Goal: Find specific page/section: Find specific page/section

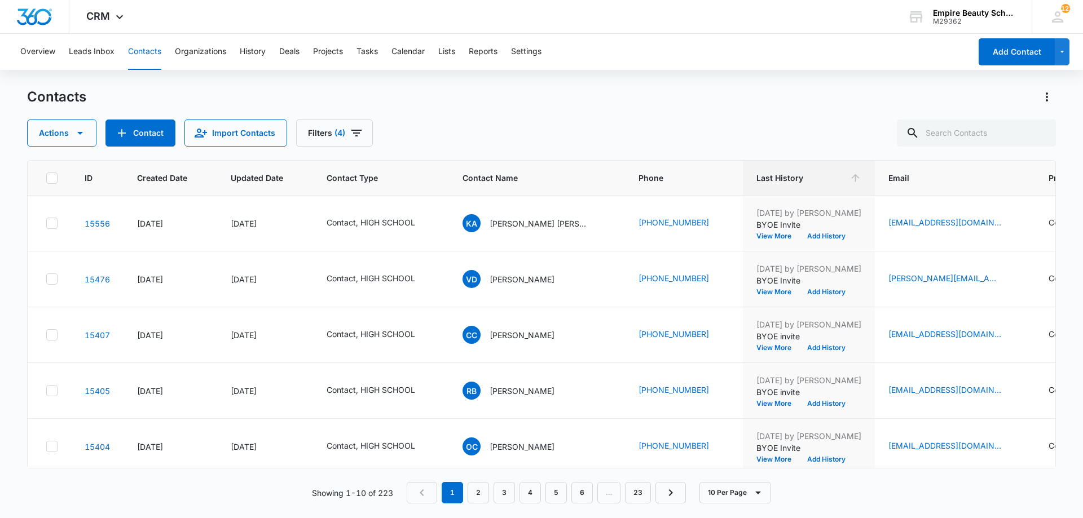
scroll to position [294, 231]
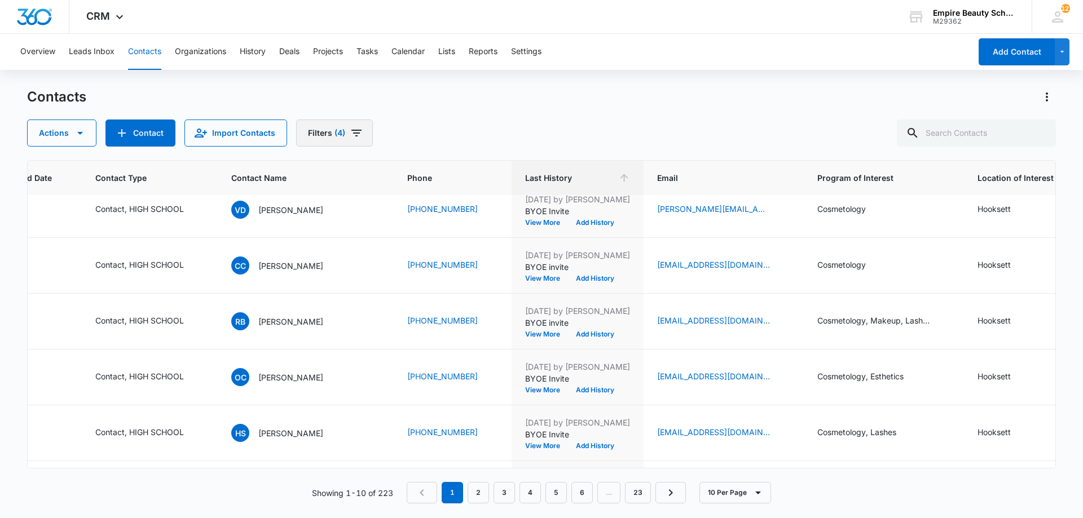
click at [329, 127] on button "Filters (4)" at bounding box center [334, 133] width 77 height 27
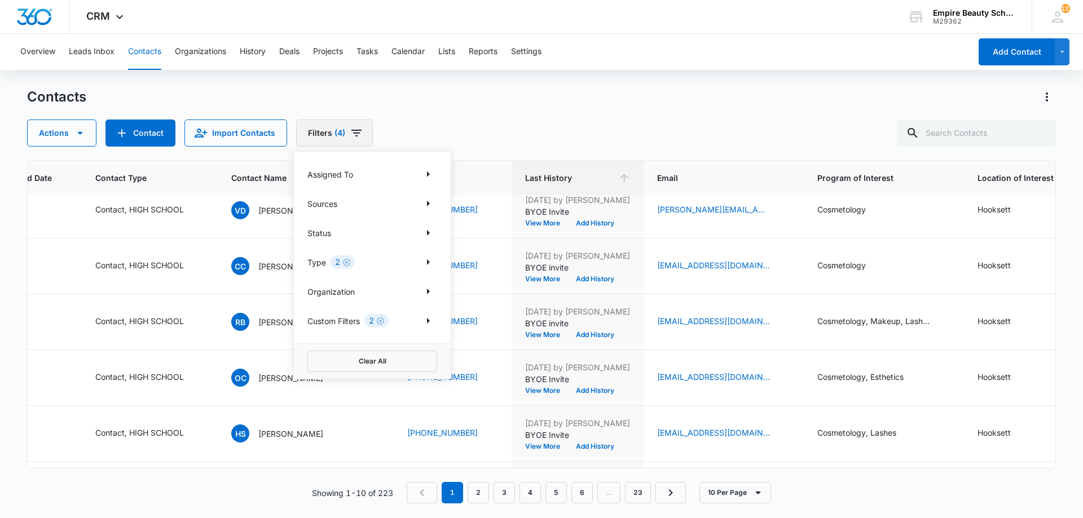
scroll to position [68, 231]
click at [381, 320] on icon "Clear" at bounding box center [380, 321] width 8 height 8
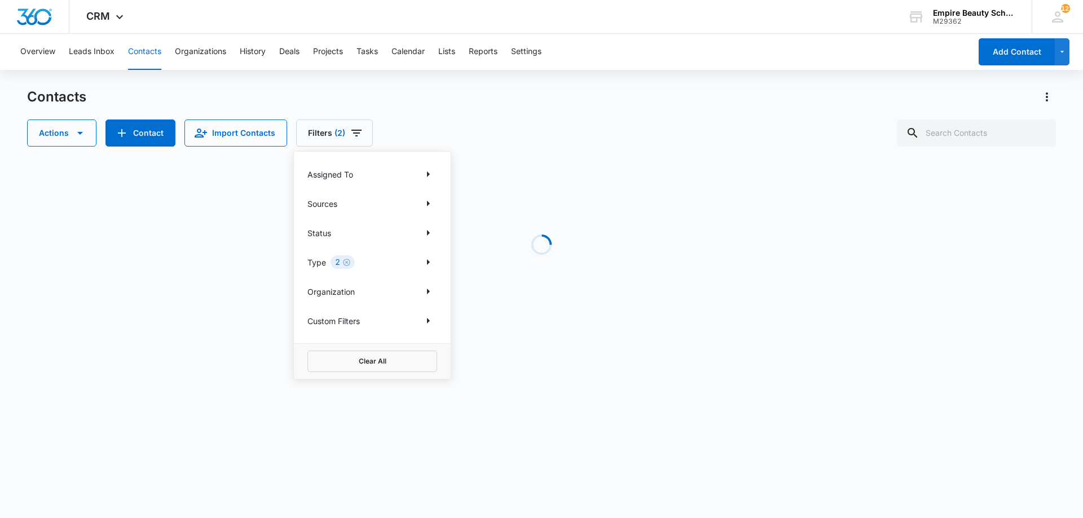
click at [347, 262] on icon "Clear" at bounding box center [346, 262] width 7 height 7
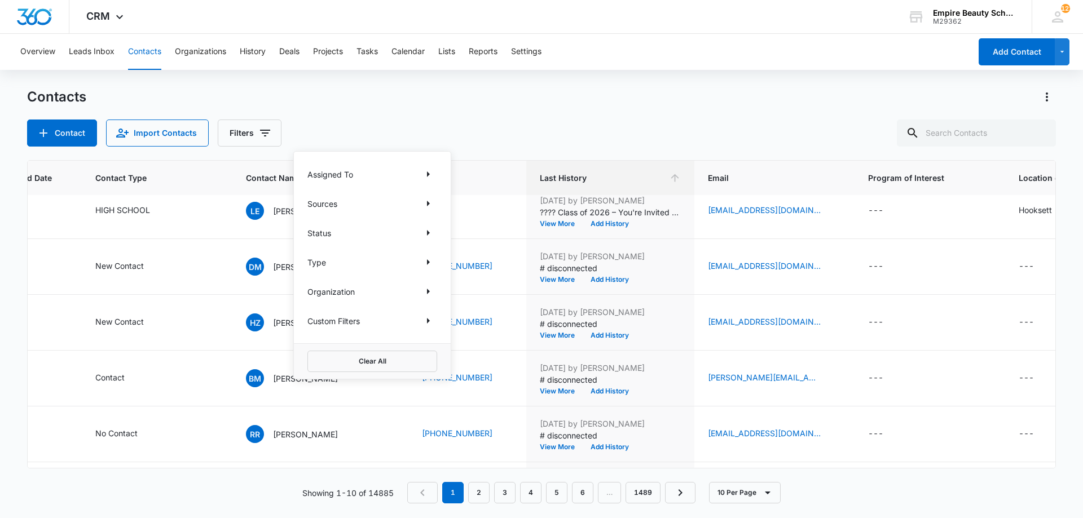
scroll to position [0, 231]
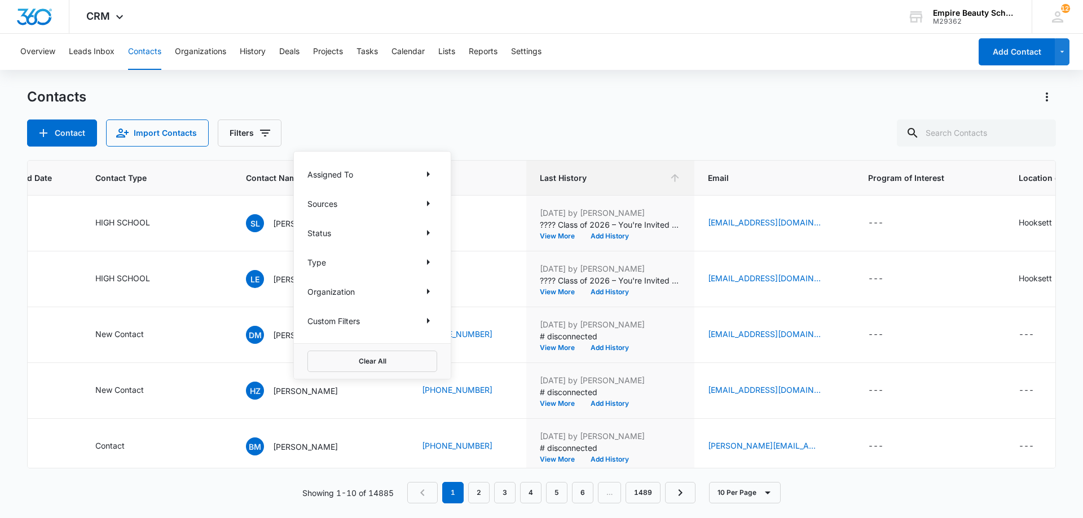
click at [673, 121] on div "Contact Import Contacts Filters Assigned To Sources Status Type Organization Cu…" at bounding box center [541, 133] width 1029 height 27
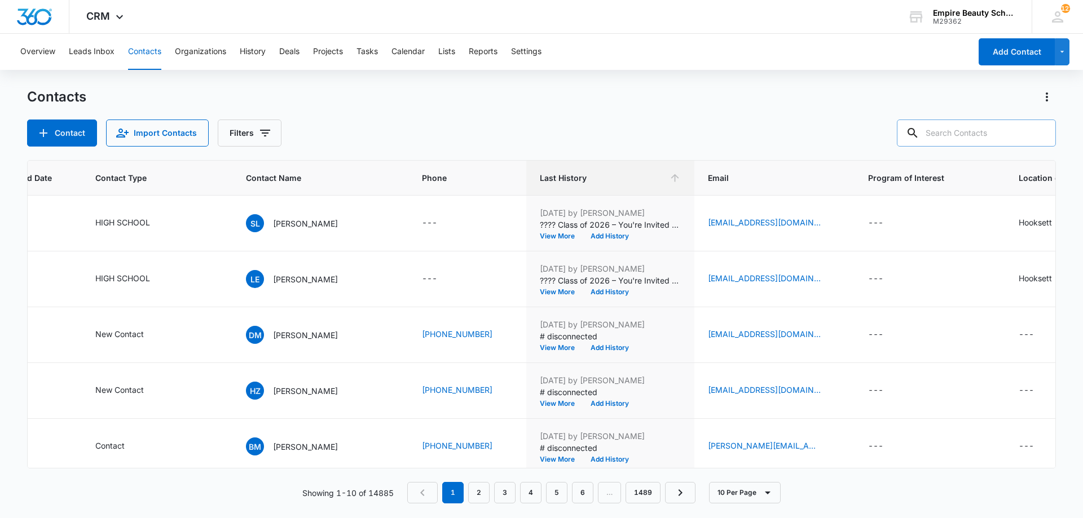
click at [975, 136] on input "text" at bounding box center [976, 133] width 159 height 27
type input "m"
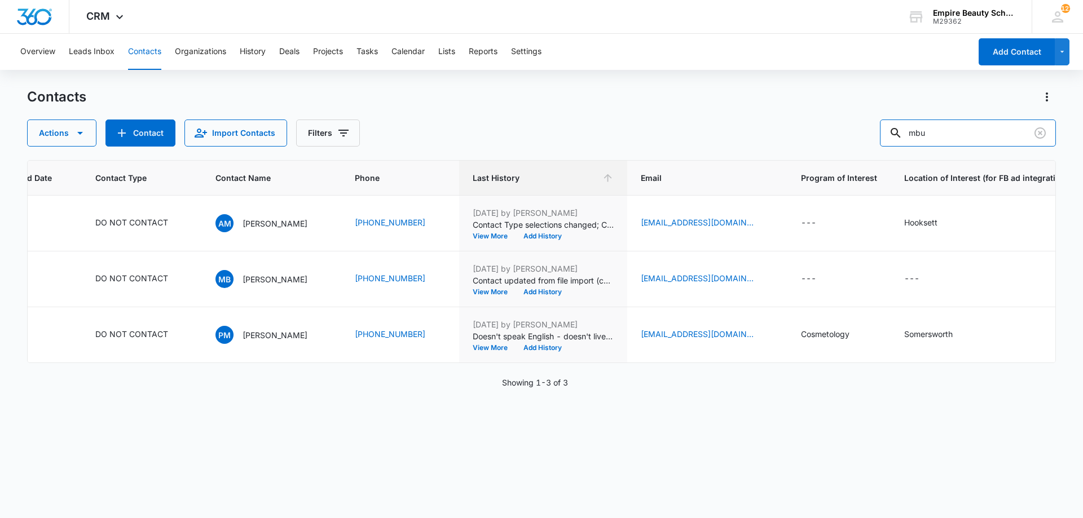
drag, startPoint x: 962, startPoint y: 139, endPoint x: 865, endPoint y: 131, distance: 98.0
click at [865, 131] on div "Actions Contact Import Contacts Filters mbu" at bounding box center [541, 133] width 1029 height 27
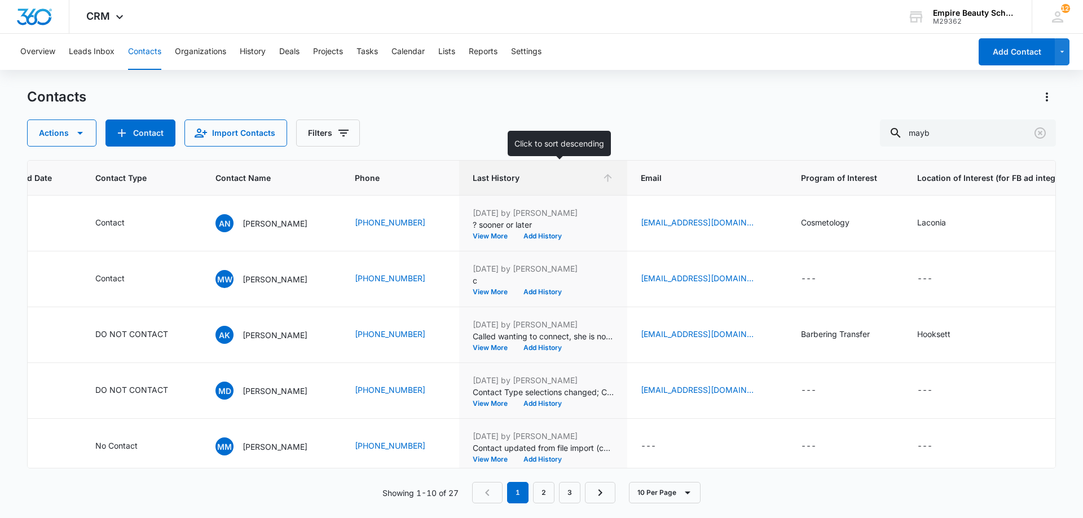
click at [597, 179] on span "Last History" at bounding box center [535, 178] width 125 height 12
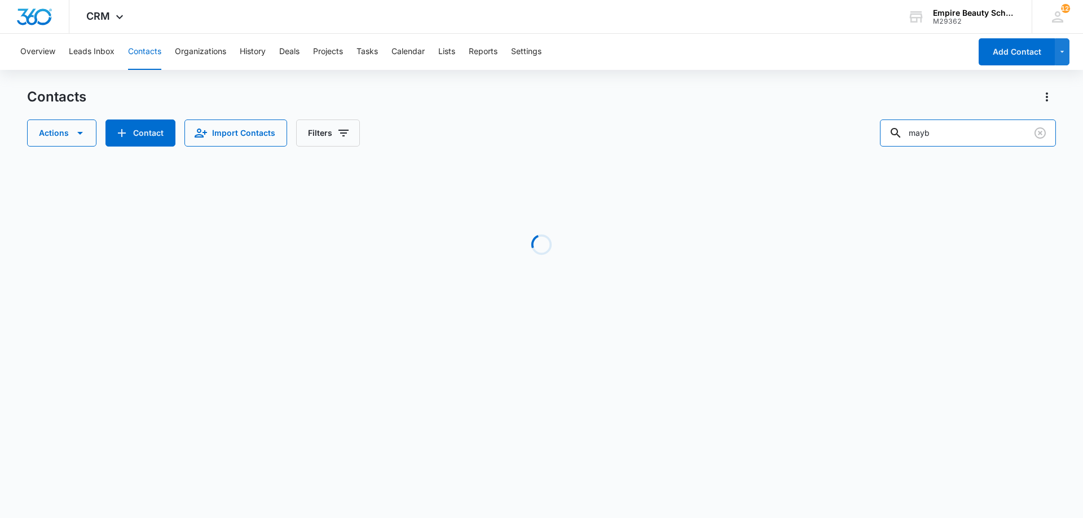
drag, startPoint x: 922, startPoint y: 137, endPoint x: 724, endPoint y: 134, distance: 198.0
click at [724, 134] on div "Actions Contact Import Contacts Filters mayb" at bounding box center [541, 133] width 1029 height 27
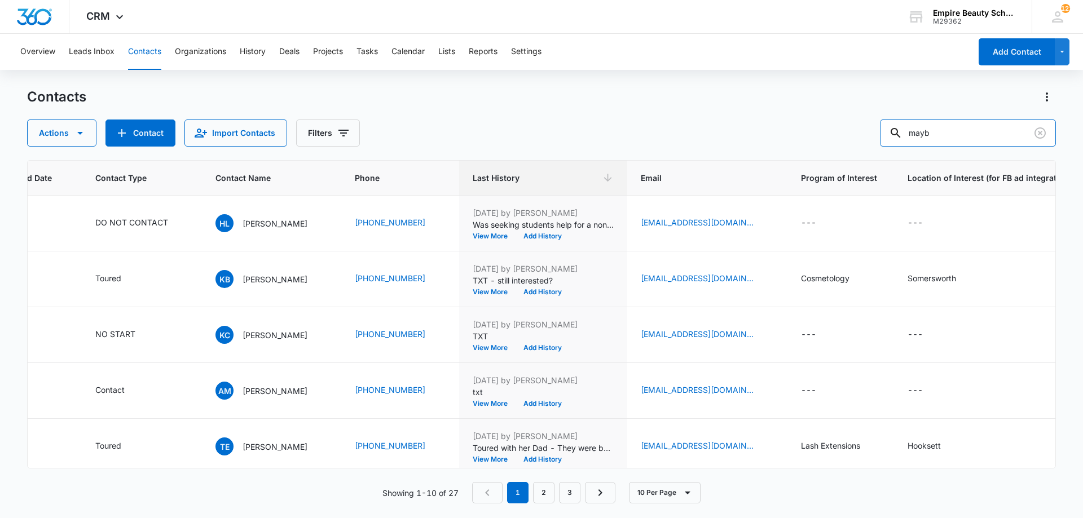
type input "a"
type input "mbayo"
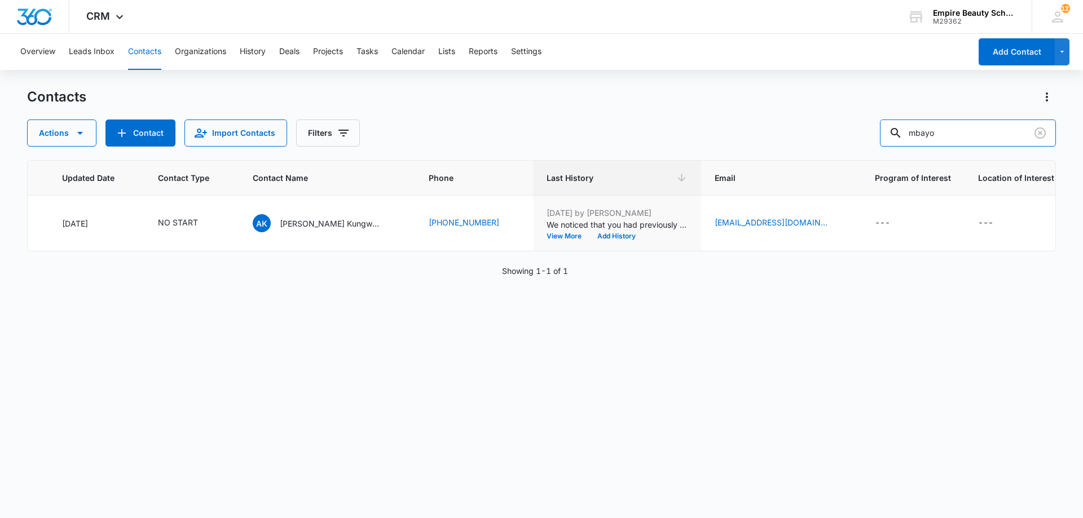
scroll to position [0, 165]
